Goal: Task Accomplishment & Management: Manage account settings

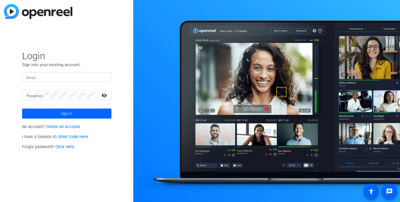
click at [48, 74] on input "Email" at bounding box center [67, 77] width 80 height 7
type input "Jane.vonKirchbach@pfizer.com"
click at [22, 109] on button "Sign in" at bounding box center [66, 114] width 89 height 10
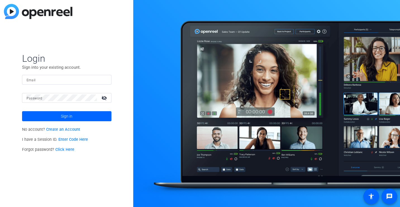
click at [52, 78] on input "Email" at bounding box center [67, 79] width 80 height 7
